Goal: Transaction & Acquisition: Purchase product/service

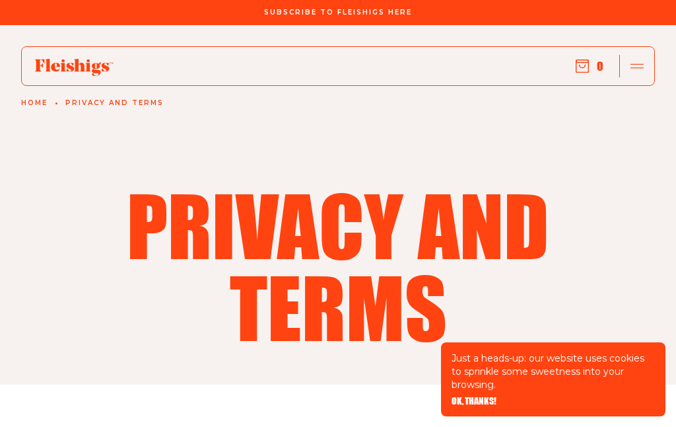
click at [487, 404] on span "OK, THANKS!" at bounding box center [474, 400] width 45 height 9
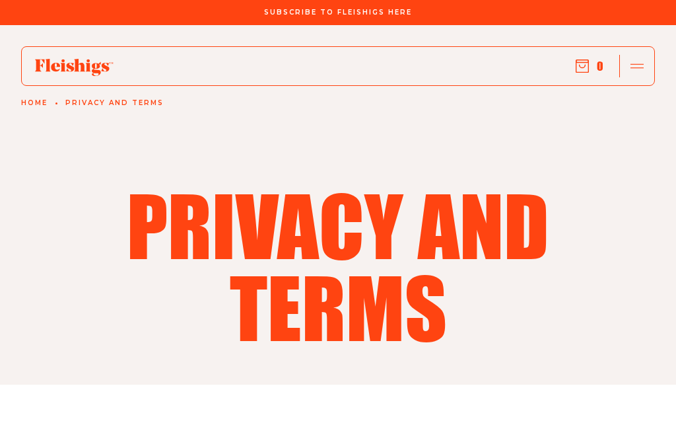
click at [649, 65] on div at bounding box center [637, 66] width 35 height 22
click at [639, 68] on use "button" at bounding box center [637, 65] width 13 height 5
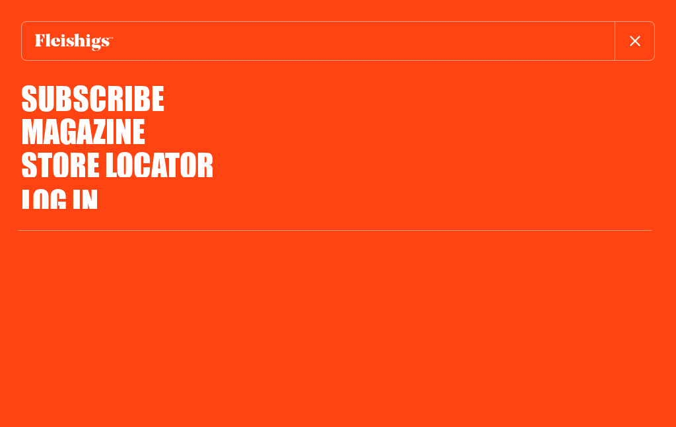
click at [639, 41] on icon "button" at bounding box center [635, 41] width 11 height 11
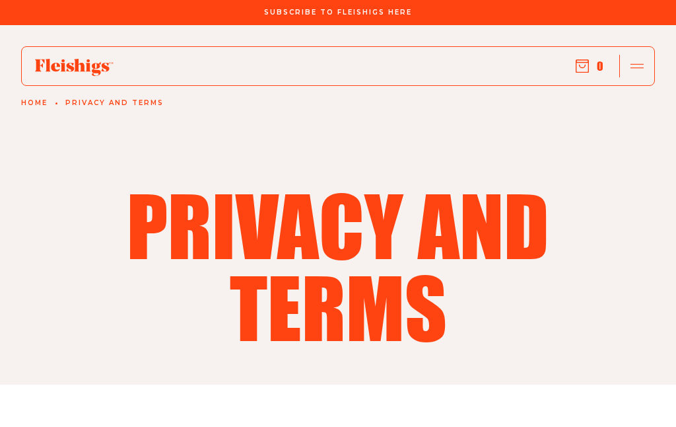
click at [585, 68] on use "button" at bounding box center [583, 66] width 13 height 13
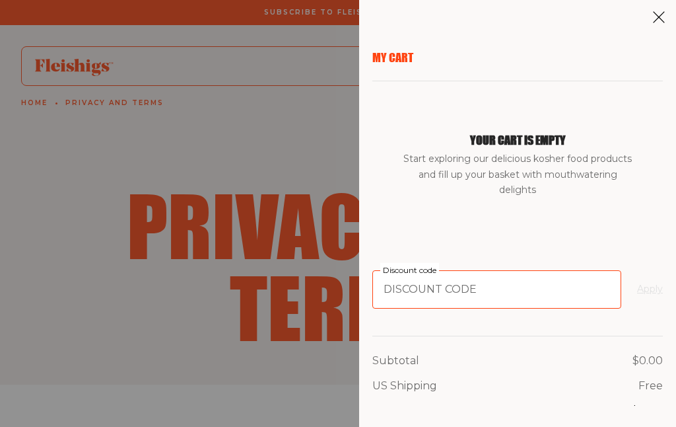
click at [475, 291] on input "Discount code" at bounding box center [497, 289] width 249 height 38
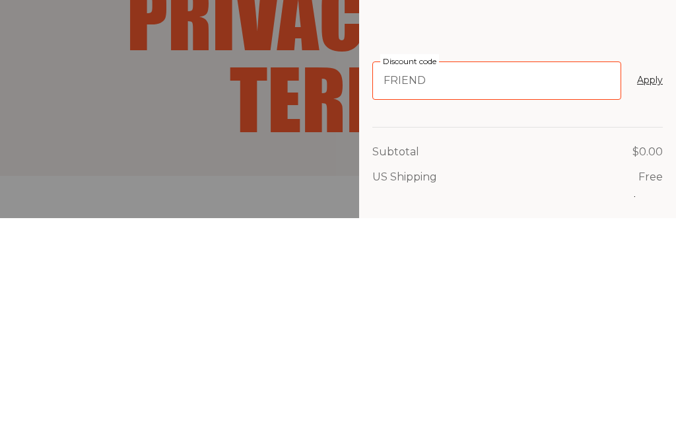
type input "Friend"
click at [652, 281] on button "Apply" at bounding box center [650, 289] width 26 height 16
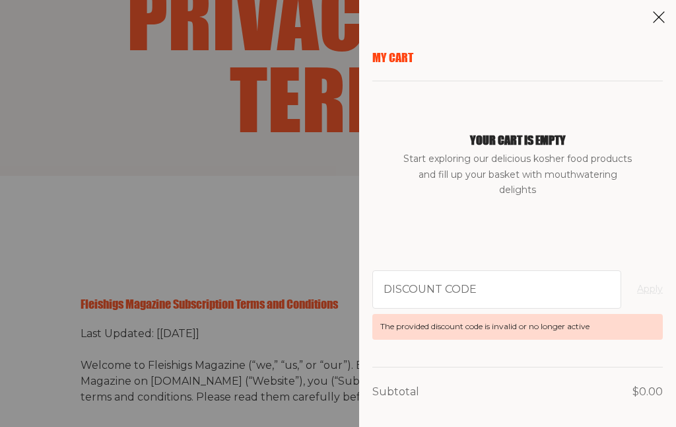
click at [672, 19] on aside "My Cart Your cart is empty Start exploring our delicious kosher food products a…" at bounding box center [517, 213] width 317 height 427
click at [664, 17] on icon at bounding box center [659, 17] width 13 height 13
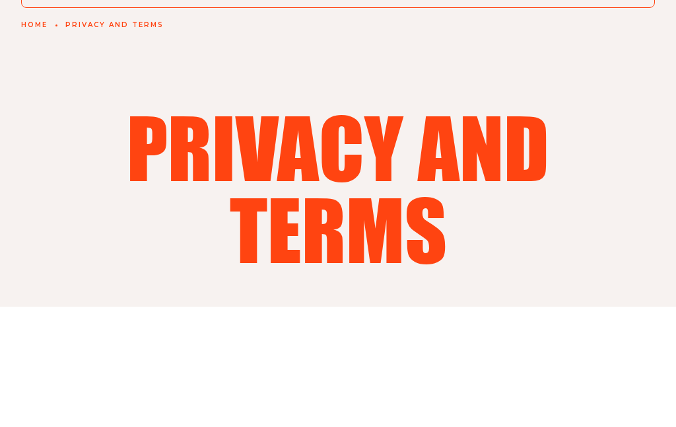
scroll to position [0, 0]
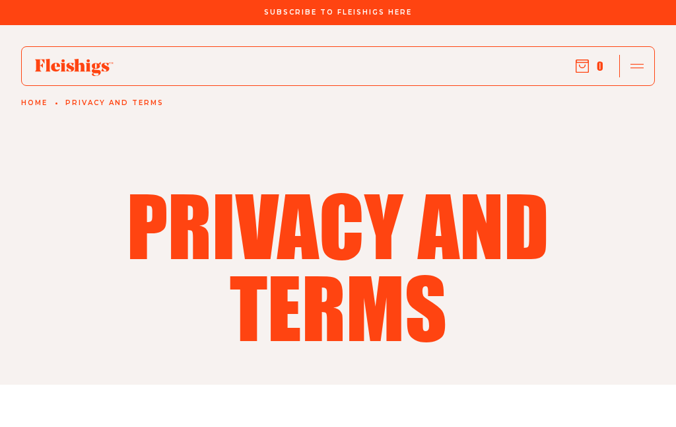
click at [25, 99] on link "Home" at bounding box center [34, 103] width 26 height 8
